Goal: Complete application form

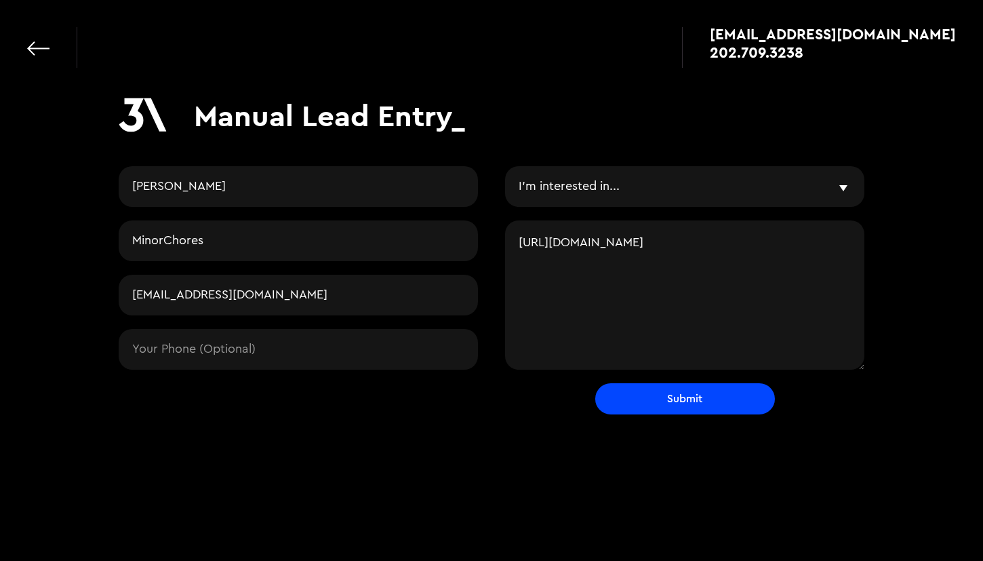
click at [312, 347] on input "Contact Request" at bounding box center [298, 349] width 359 height 41
type input "3174939822"
click at [391, 446] on div "Manual Lead Entry_ [PERSON_NAME] MinorChores [EMAIL_ADDRESS][DOMAIN_NAME] 31749…" at bounding box center [491, 254] width 983 height 508
click at [593, 247] on textarea "[URL][DOMAIN_NAME]" at bounding box center [684, 294] width 359 height 149
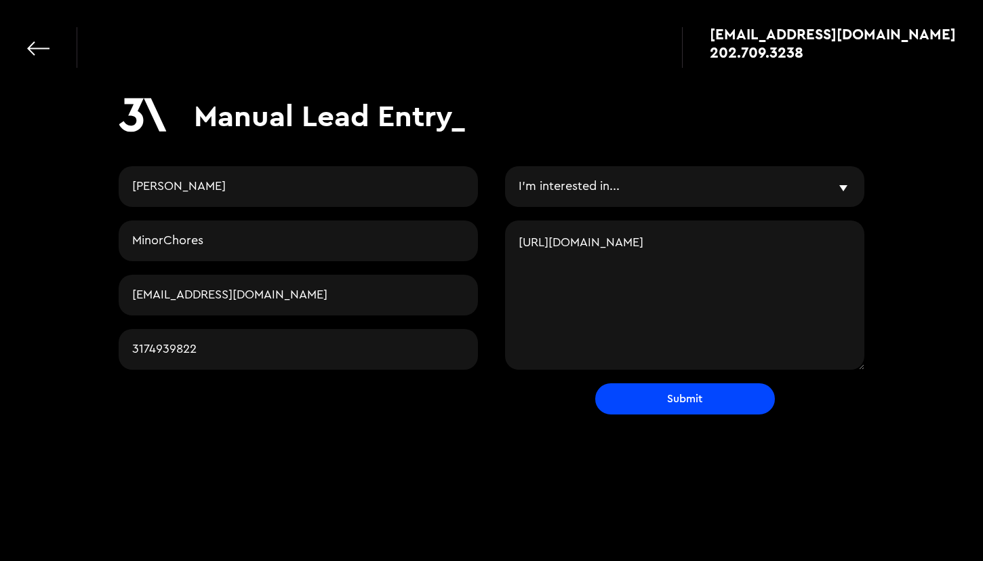
click at [580, 245] on textarea "[URL][DOMAIN_NAME]" at bounding box center [684, 294] width 359 height 149
paste textarea "Kickstart a Neighborhood Business in Minutes The first Entrepreneurship as a Se…"
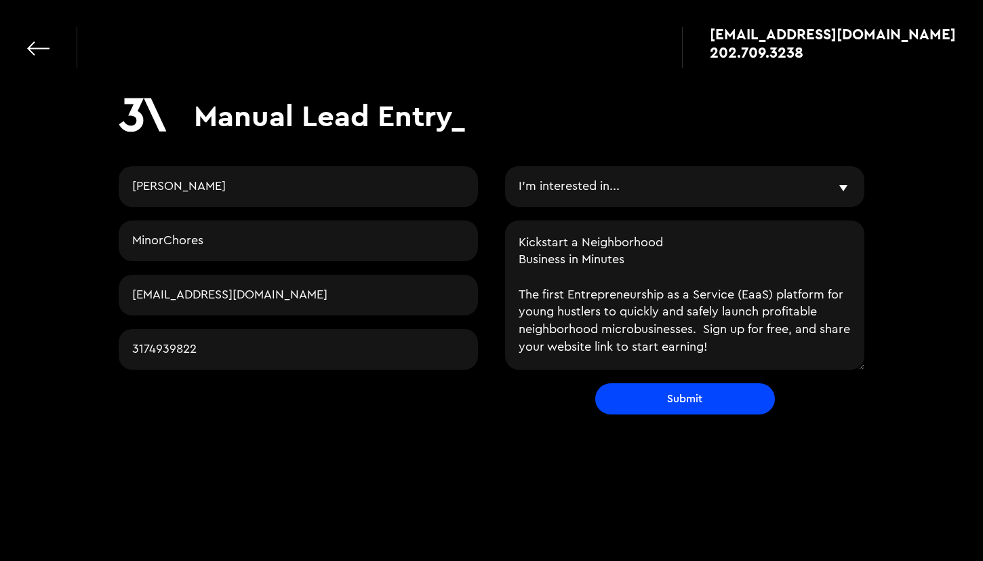
click at [544, 257] on textarea "Kickstart a Neighborhood Business in Minutes The first Entrepreneurship as a Se…" at bounding box center [684, 294] width 359 height 149
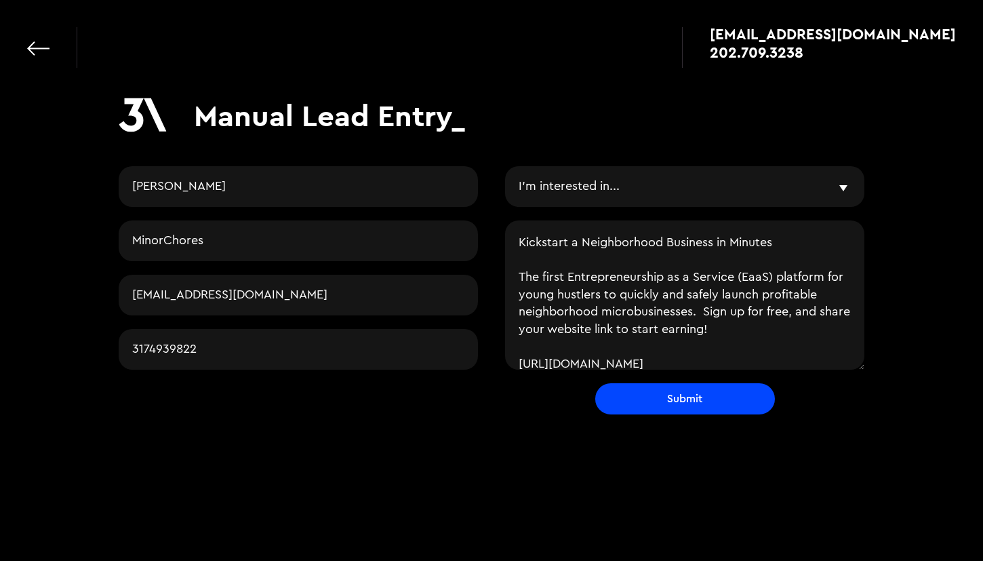
type textarea "Kickstart a Neighborhood Business in Minutes The first Entrepreneurship as a Se…"
click at [667, 392] on input "Submit" at bounding box center [685, 398] width 180 height 31
type input "Please wait..."
